Goal: Obtain resource: Download file/media

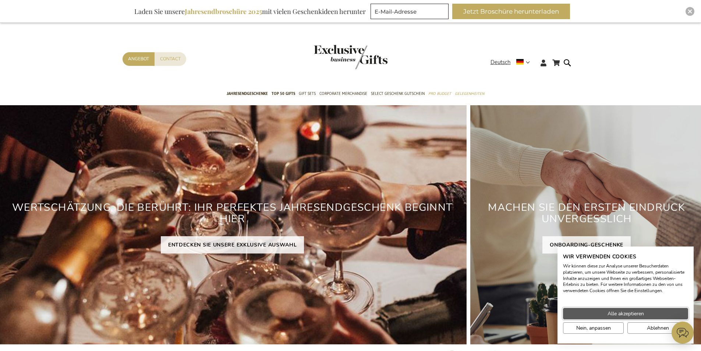
click at [617, 315] on span "Alle akzeptieren" at bounding box center [626, 314] width 36 height 8
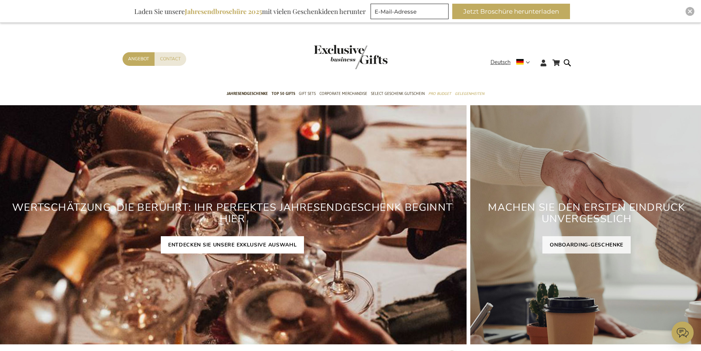
click at [168, 243] on link "ENTDECKEN SIE UNSERE EXKLUSIVE AUSWAHL" at bounding box center [233, 244] width 144 height 17
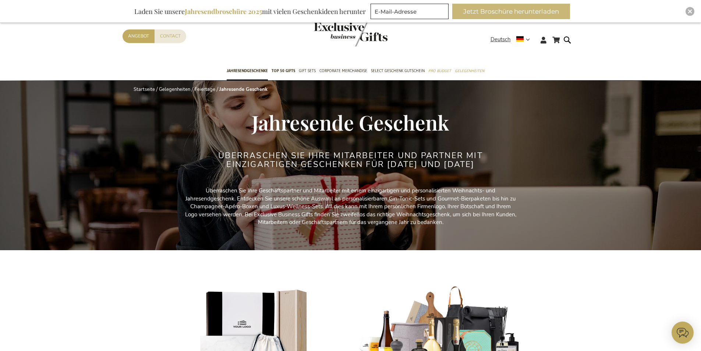
click at [492, 10] on button "Jetzt Broschüre herunterladen" at bounding box center [512, 11] width 118 height 15
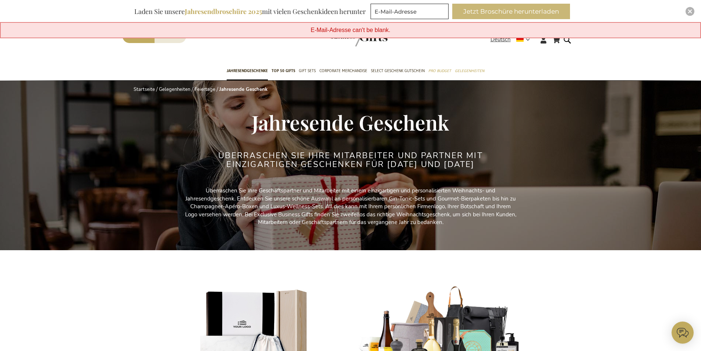
click at [491, 12] on button "Jetzt Broschüre herunterladen" at bounding box center [512, 11] width 118 height 15
click at [462, 13] on button "Jetzt Broschüre herunterladen" at bounding box center [512, 11] width 118 height 15
